Goal: Task Accomplishment & Management: Complete application form

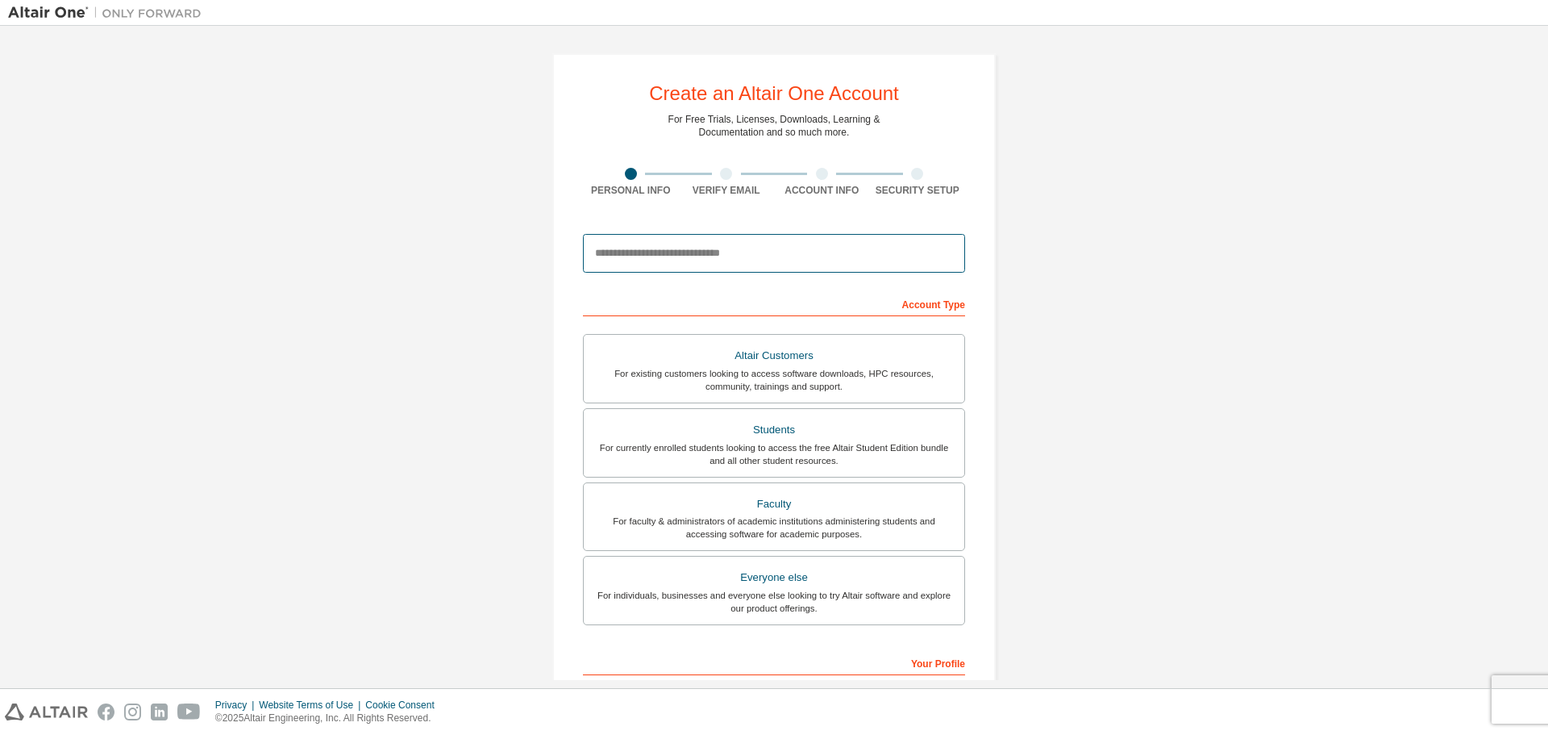
click at [652, 257] on input "email" at bounding box center [774, 253] width 382 height 39
type input "**********"
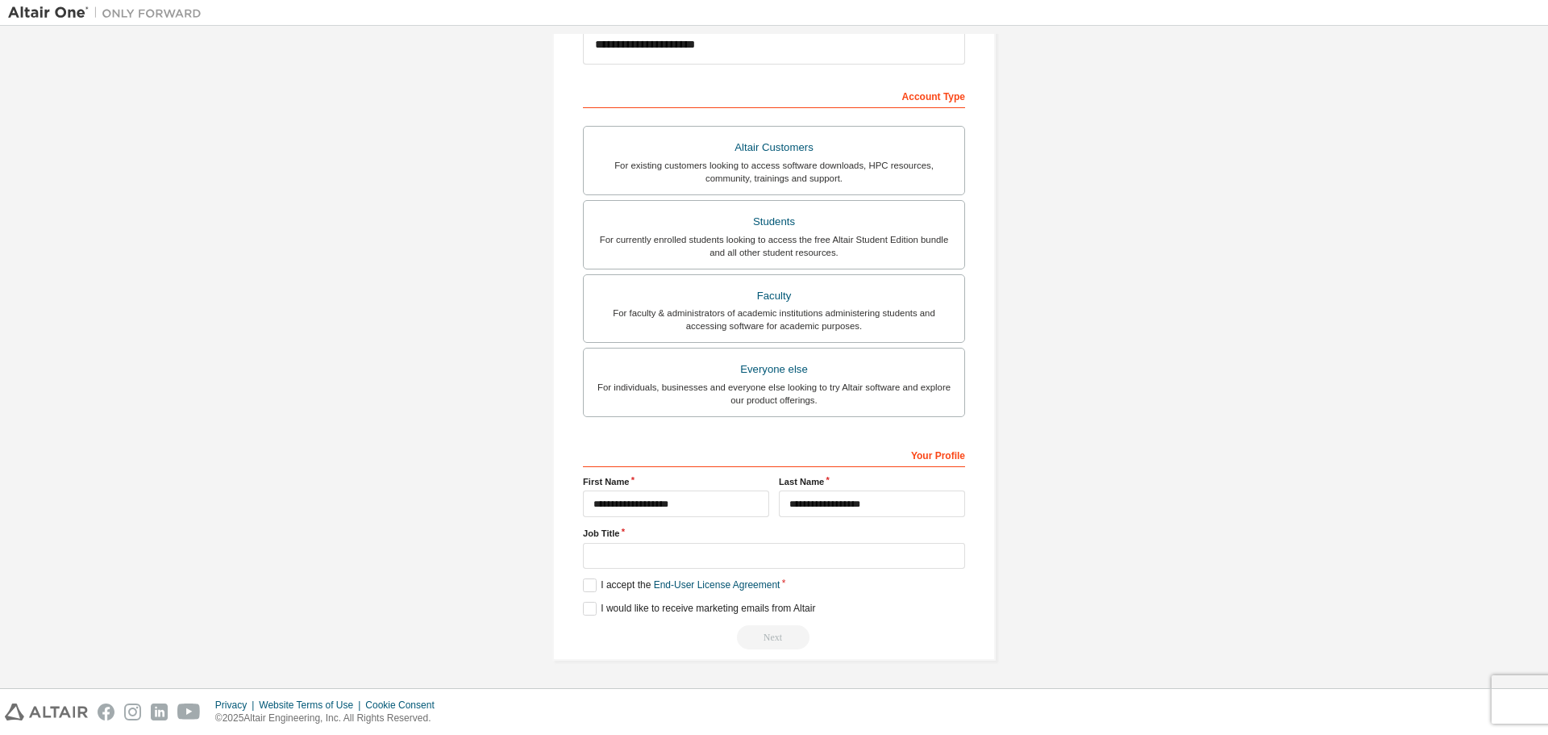
click at [1057, 285] on div "**********" at bounding box center [774, 253] width 1532 height 854
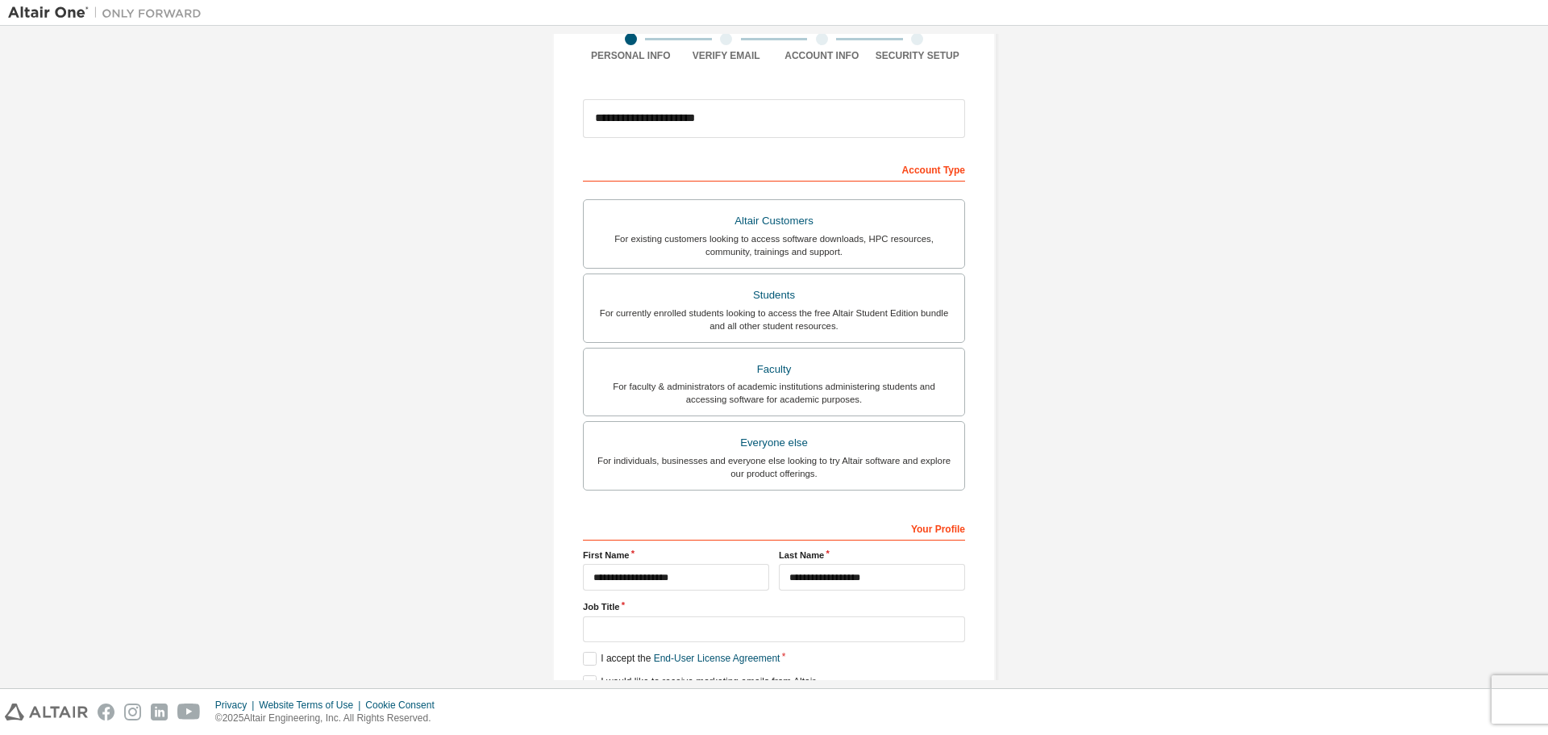
scroll to position [127, 0]
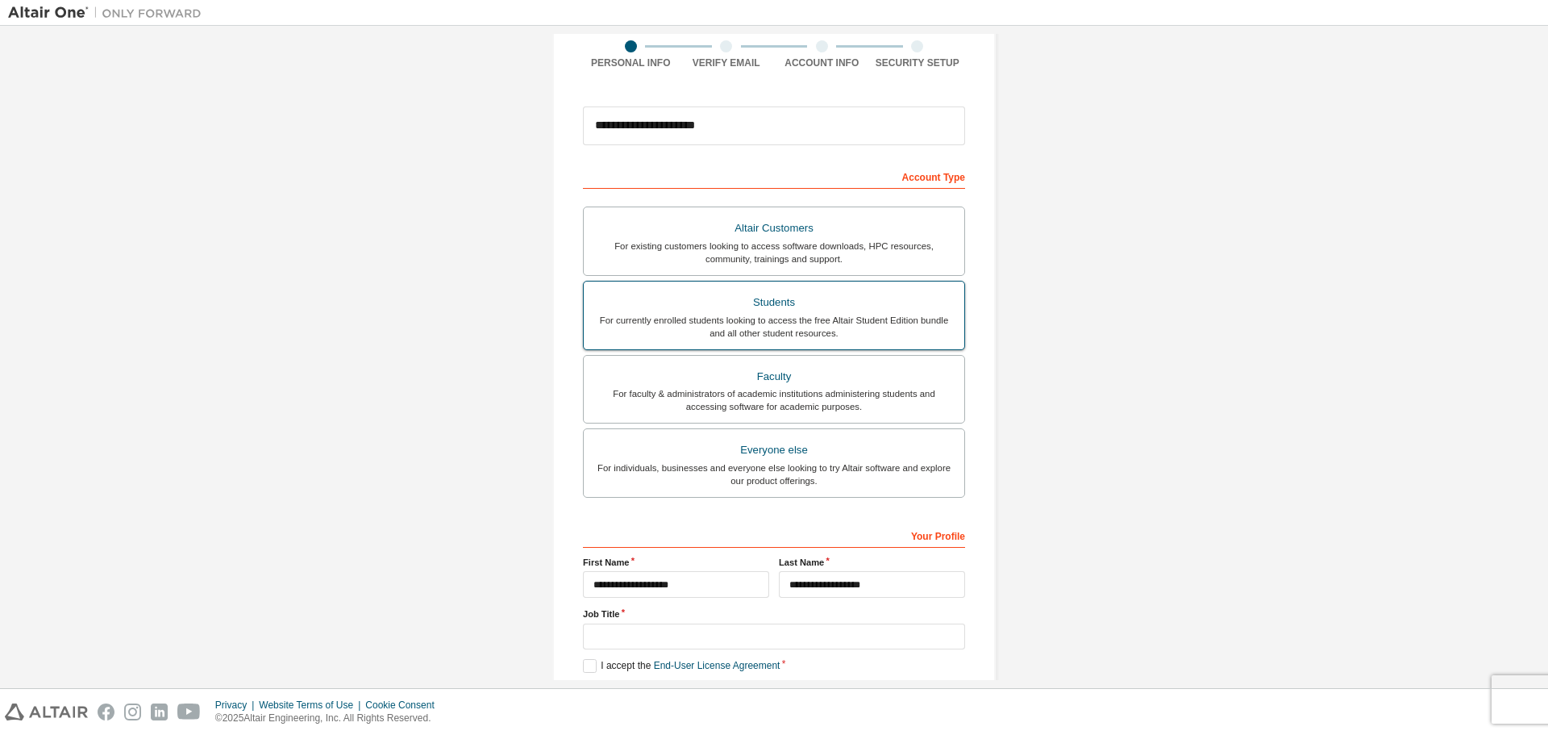
click at [756, 308] on div "Students" at bounding box center [774, 302] width 361 height 23
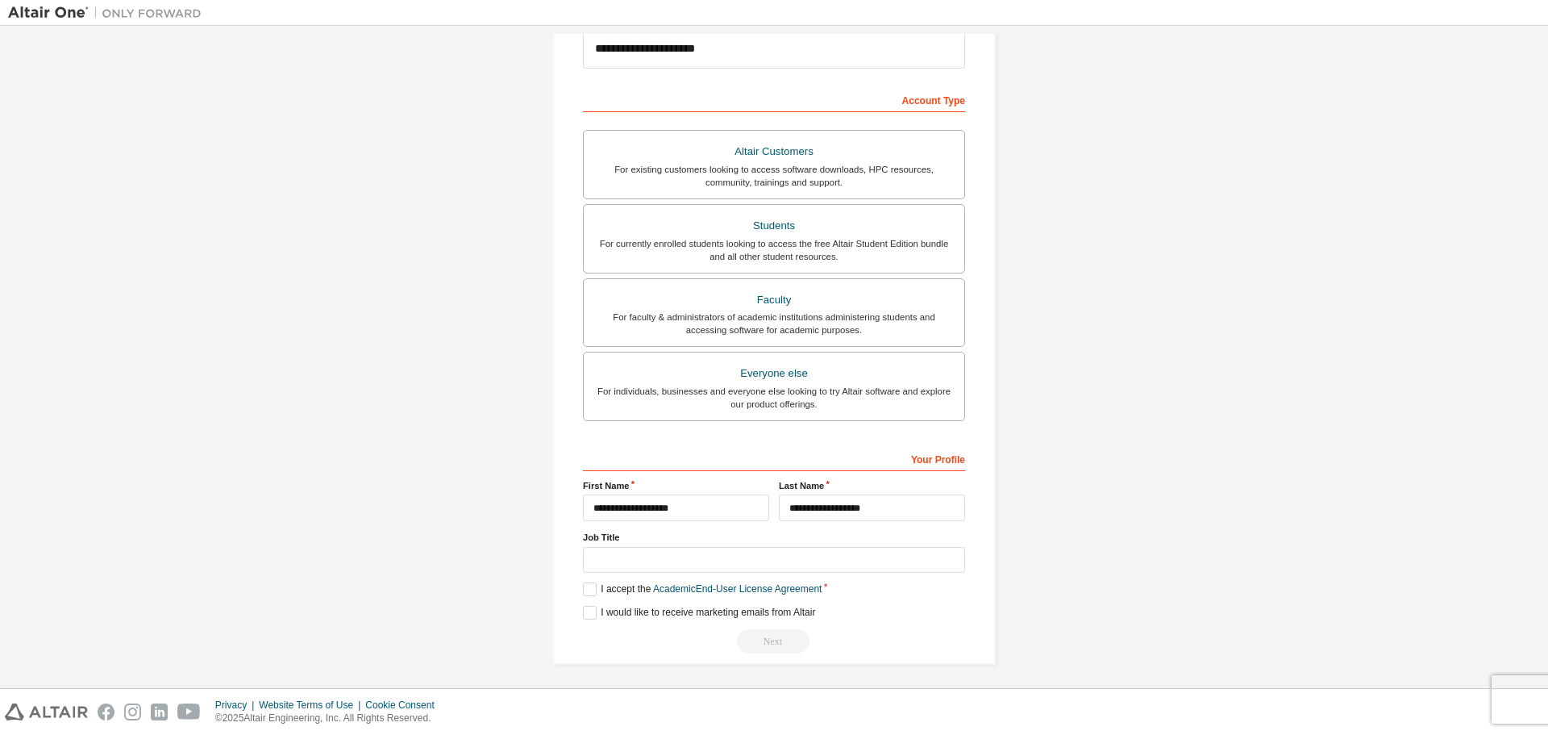
scroll to position [208, 0]
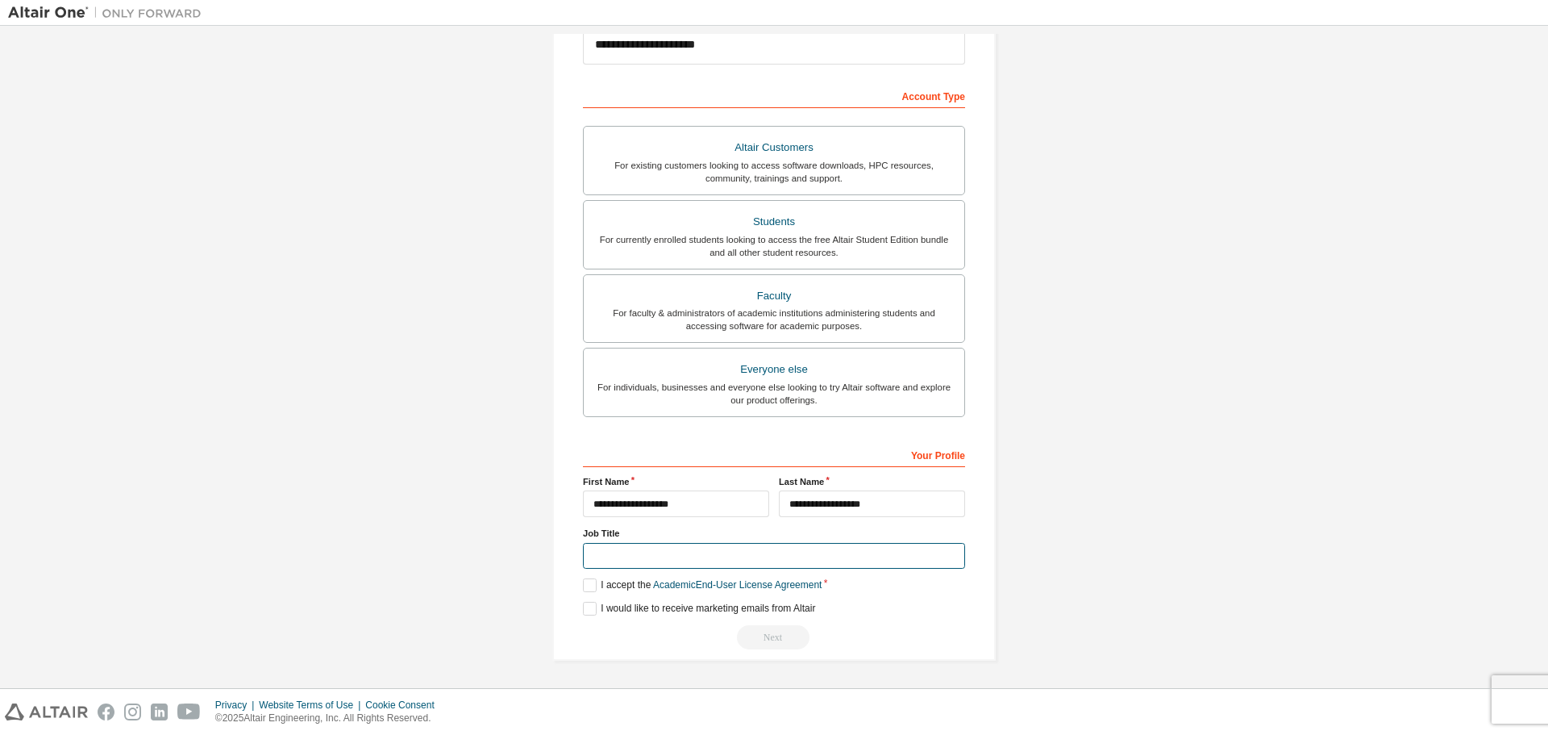
click at [654, 566] on input "text" at bounding box center [774, 556] width 382 height 27
type input "*******"
click at [595, 592] on label "I accept the Academic End-User License Agreement" at bounding box center [702, 585] width 239 height 14
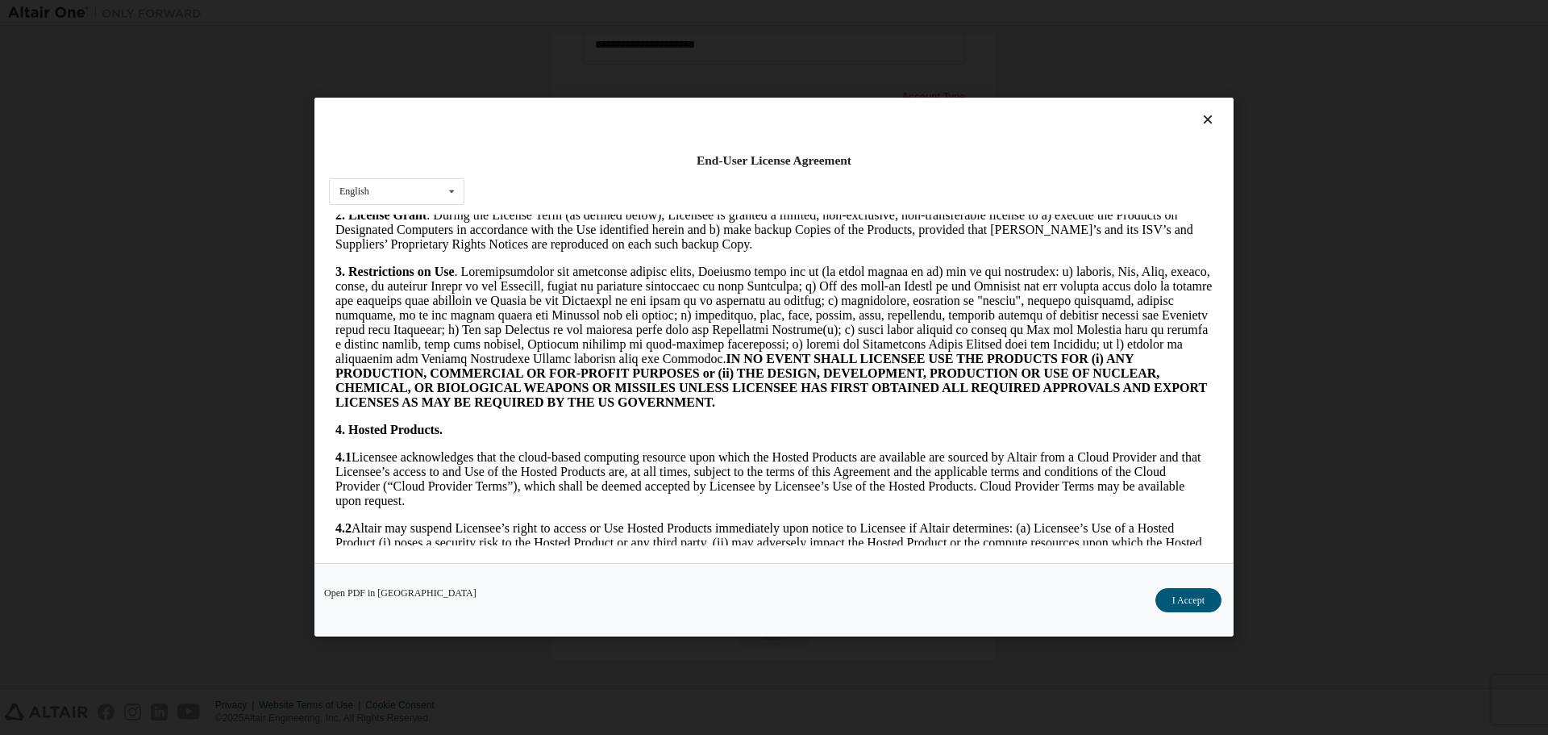
scroll to position [968, 0]
click at [1211, 600] on button "I Accept" at bounding box center [1189, 601] width 66 height 24
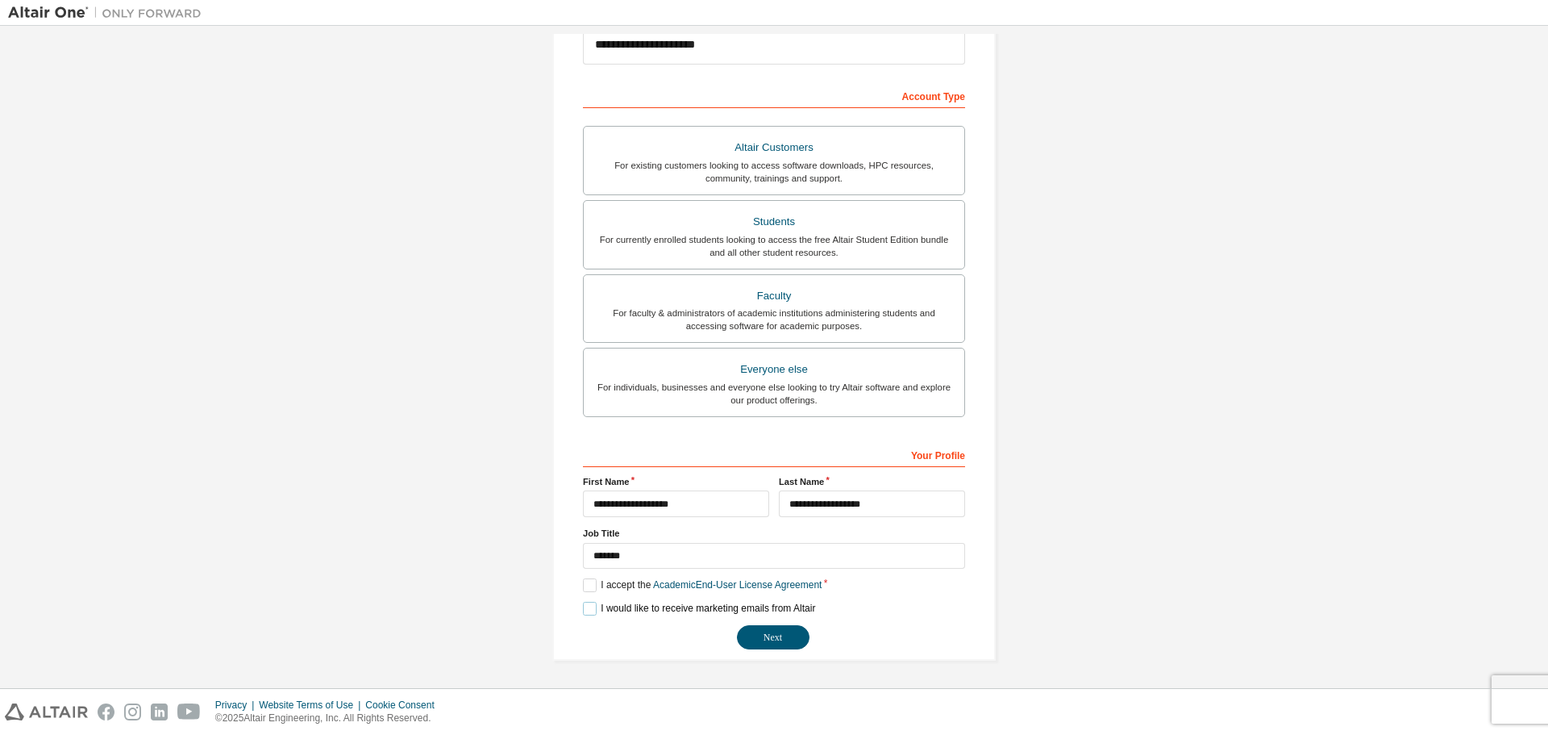
click at [602, 606] on label "I would like to receive marketing emails from Altair" at bounding box center [699, 609] width 232 height 14
click at [607, 628] on div "Next" at bounding box center [774, 637] width 382 height 24
click at [588, 609] on label "I would like to receive marketing emails from Altair" at bounding box center [699, 609] width 232 height 14
click at [771, 630] on button "Next" at bounding box center [773, 637] width 73 height 24
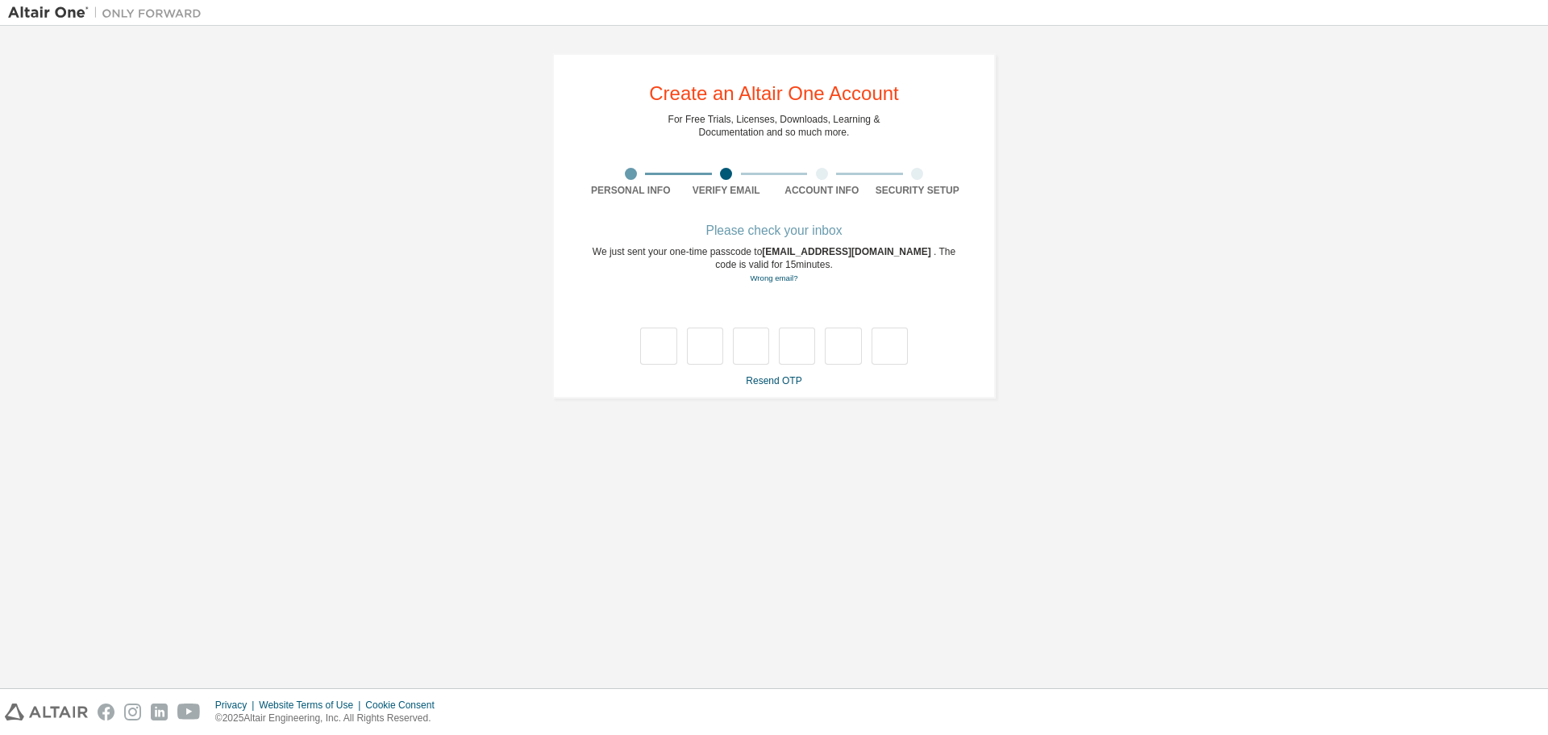
scroll to position [0, 0]
type input "*"
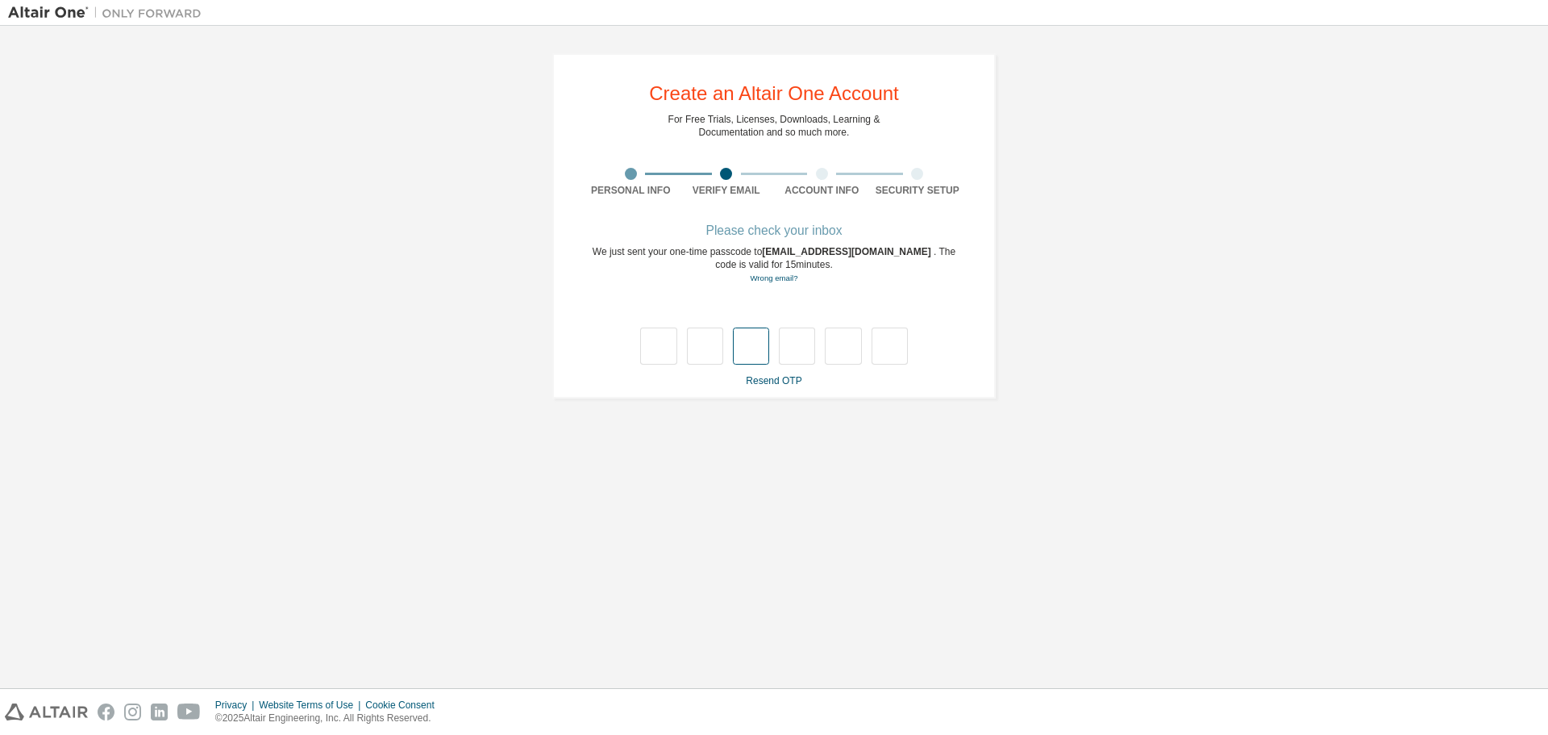
type input "*"
